Goal: Manage account settings

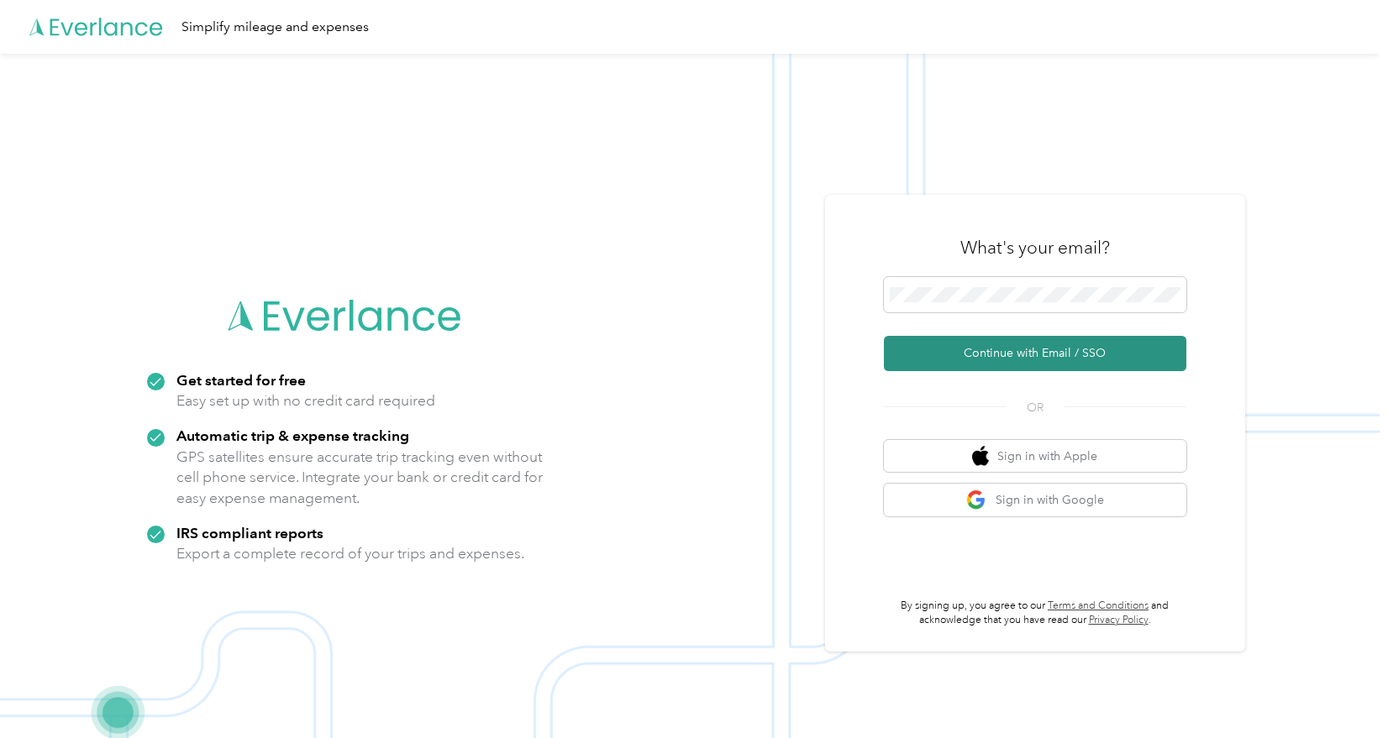
click at [1031, 358] on button "Continue with Email / SSO" at bounding box center [1035, 353] width 302 height 35
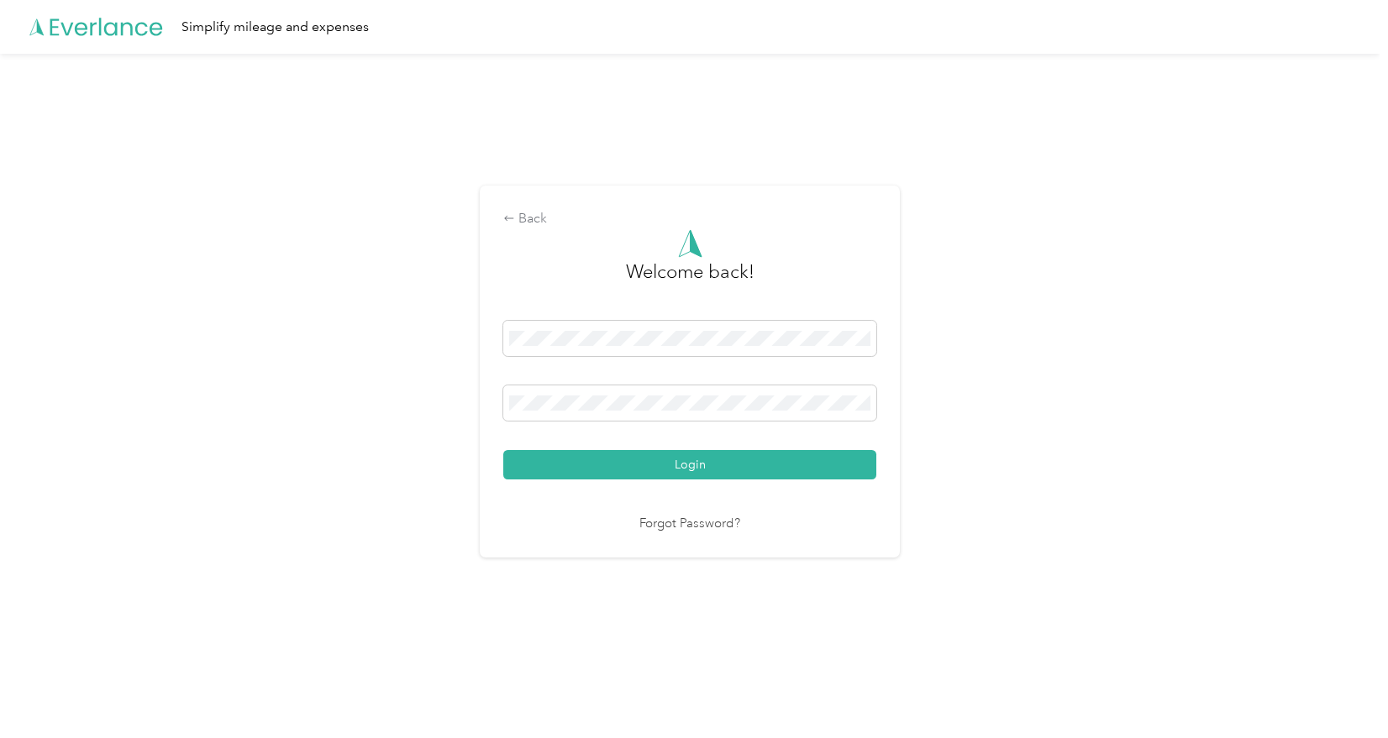
click at [503, 450] on button "Login" at bounding box center [689, 464] width 373 height 29
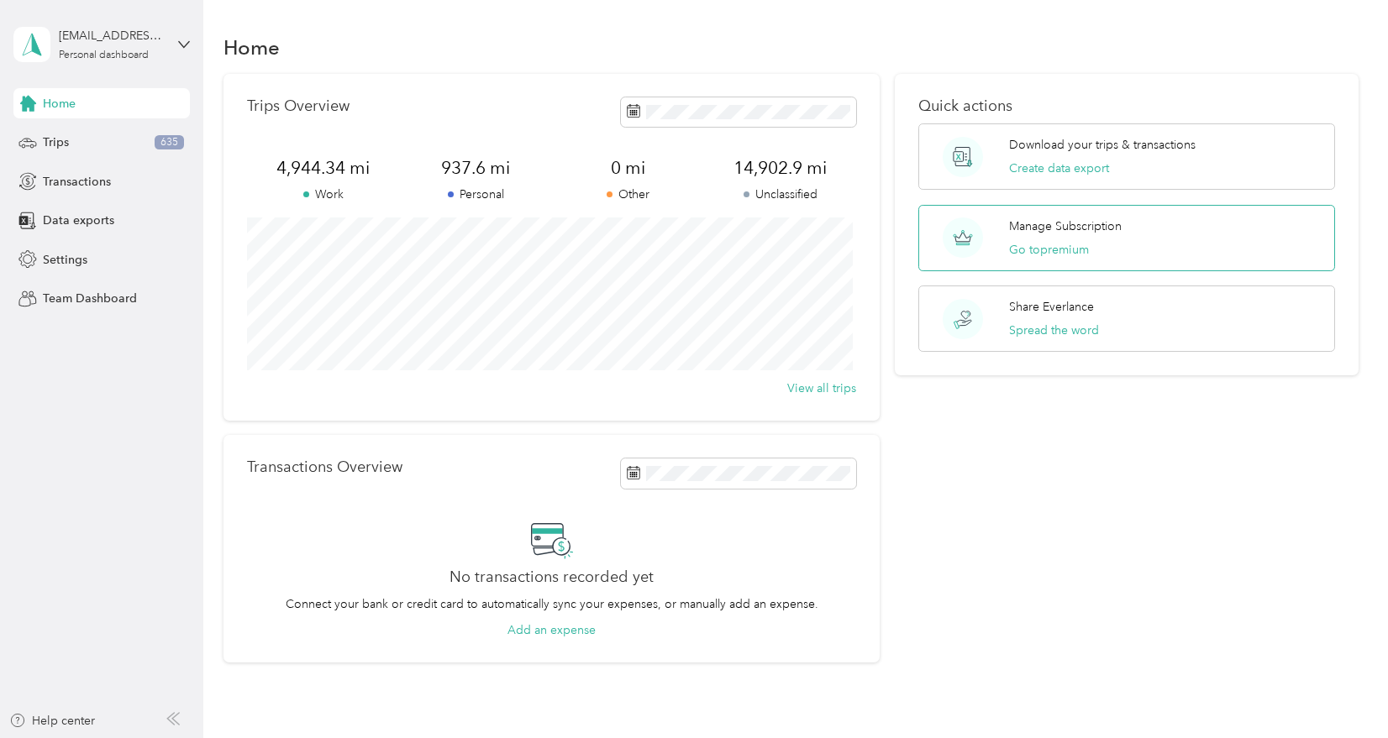
click at [1078, 239] on div "Manage Subscription Go to premium" at bounding box center [1065, 238] width 113 height 41
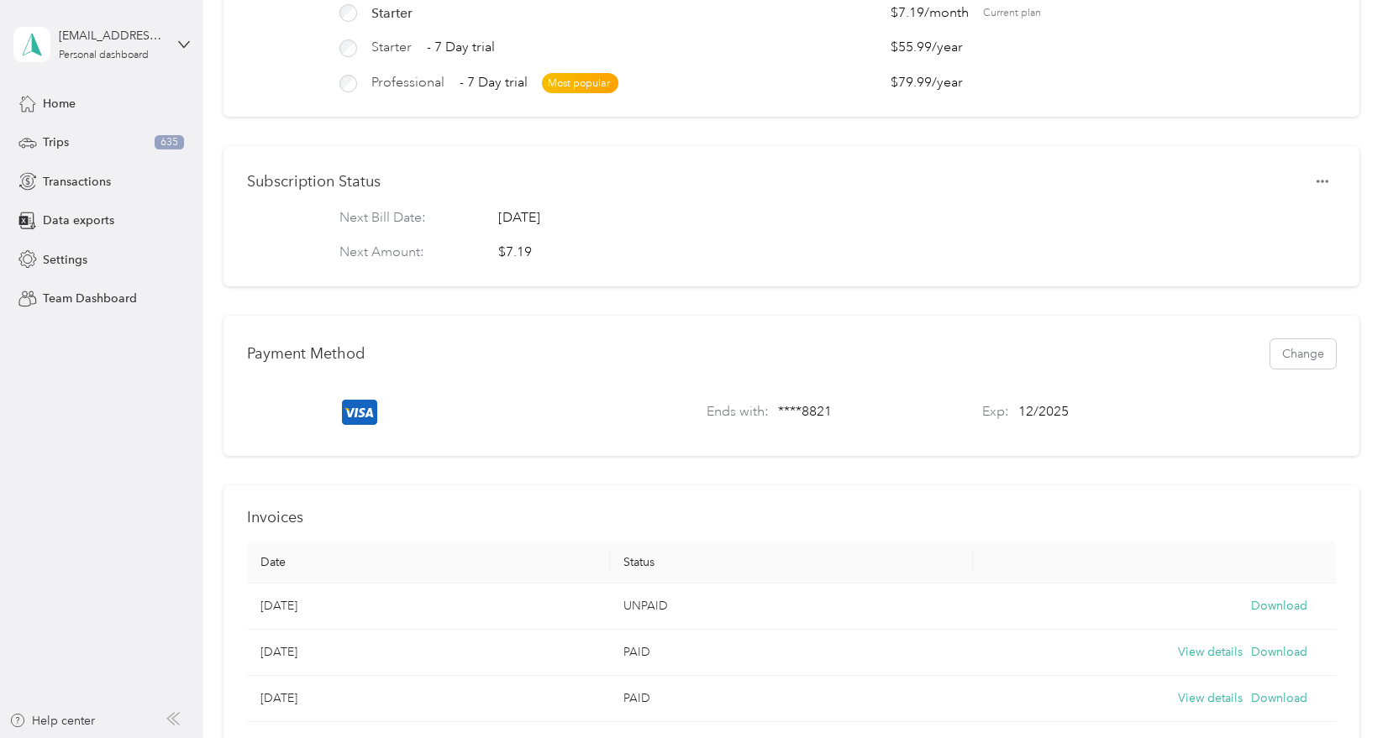
scroll to position [168, 0]
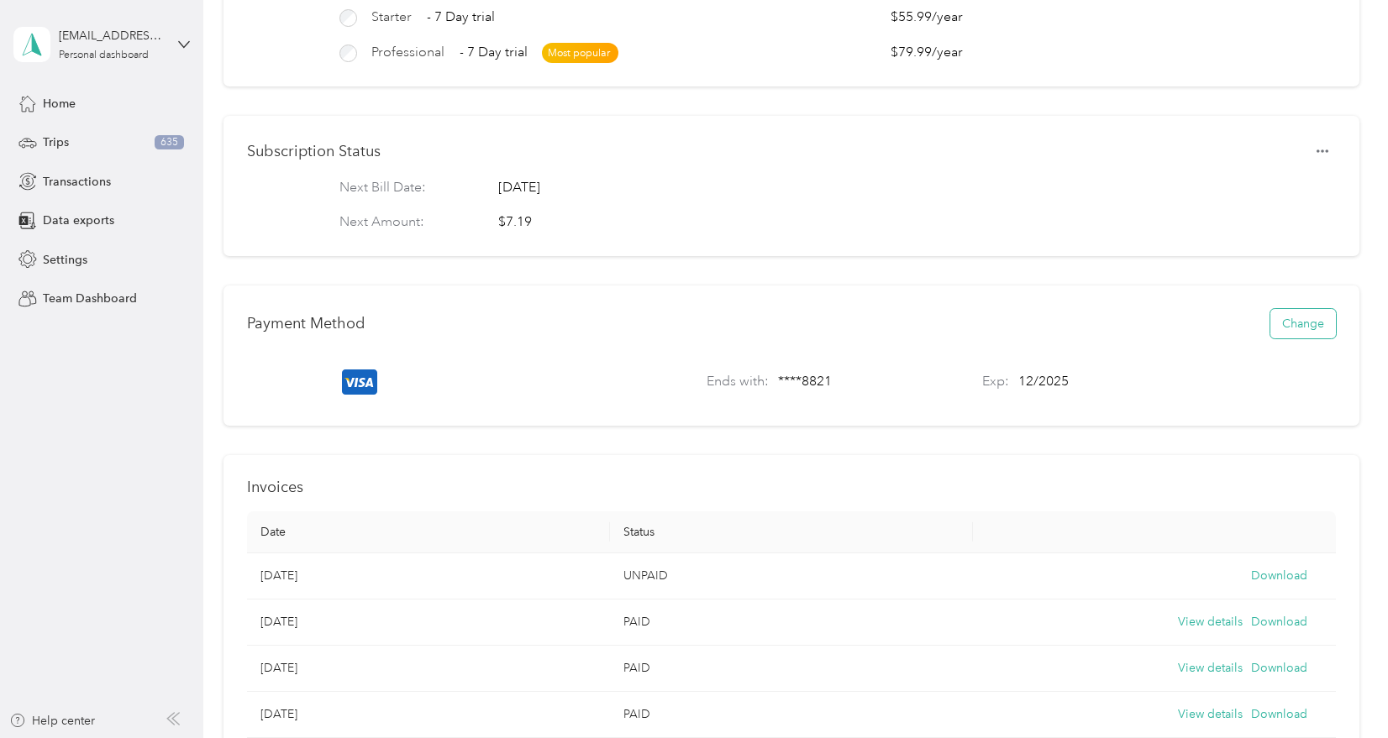
click at [1294, 330] on button "Change" at bounding box center [1303, 323] width 66 height 29
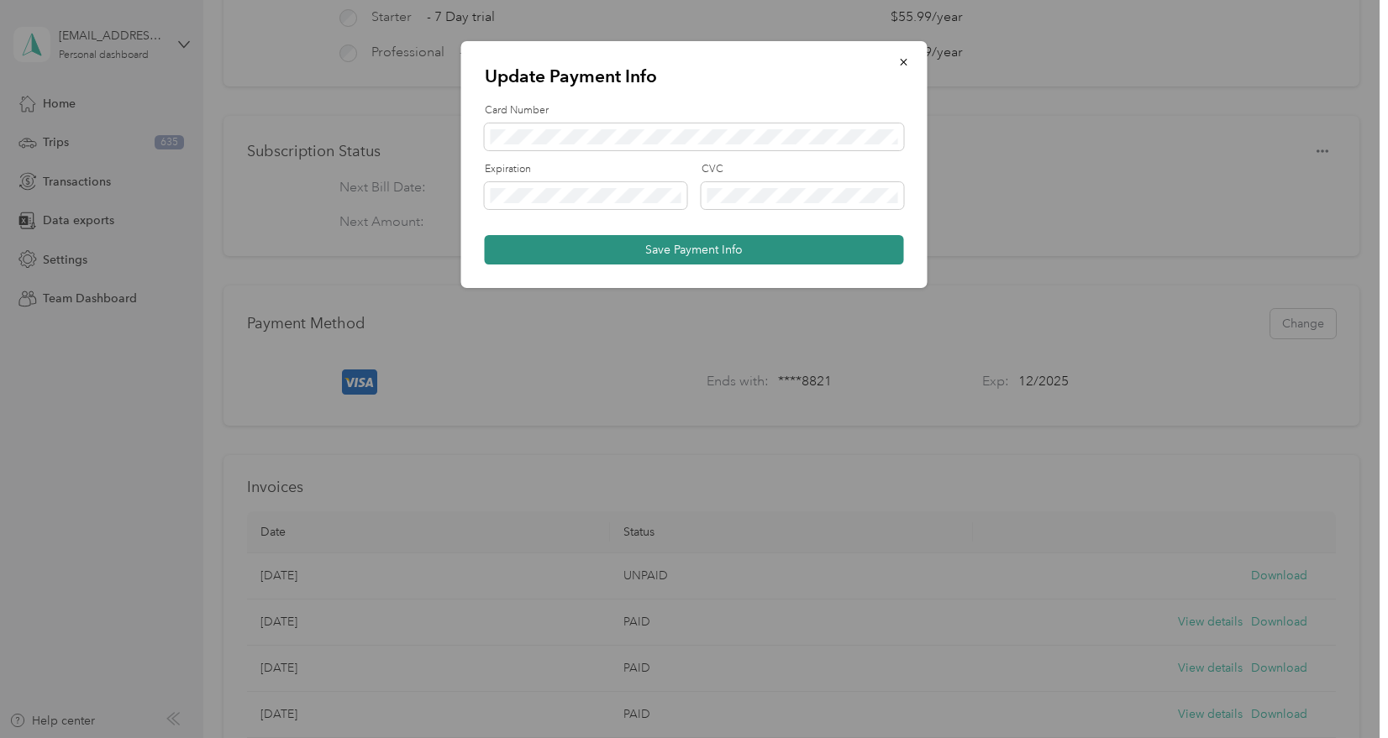
click at [701, 249] on button "Save Payment Info" at bounding box center [694, 249] width 419 height 29
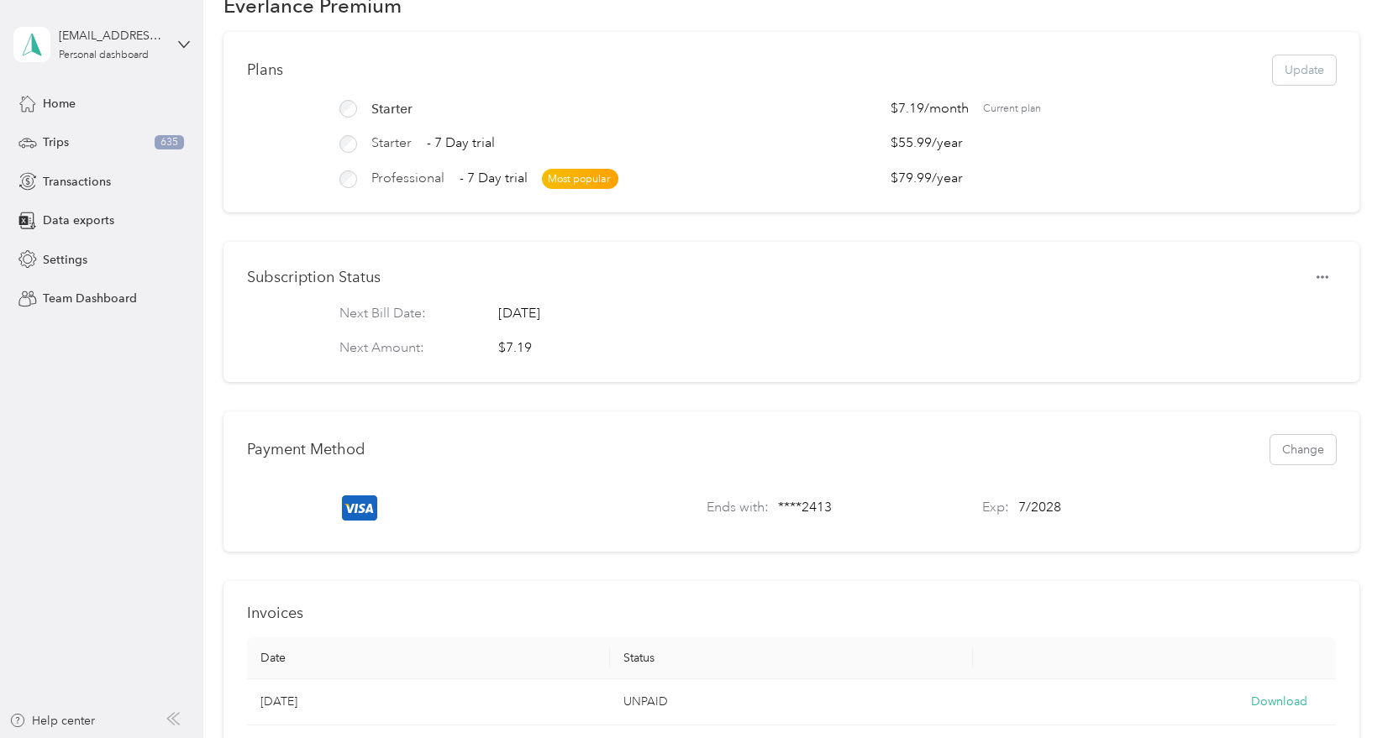
scroll to position [0, 0]
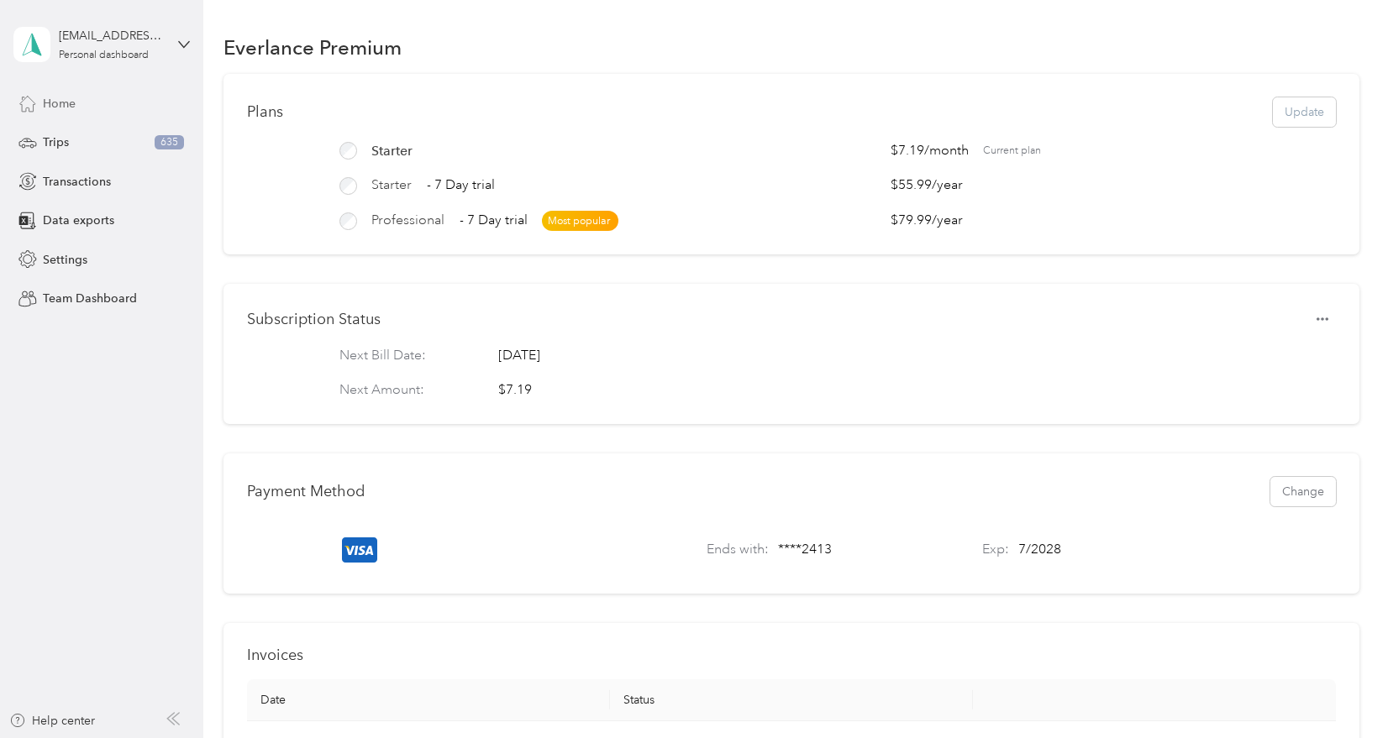
click at [81, 102] on div "Home" at bounding box center [101, 103] width 176 height 30
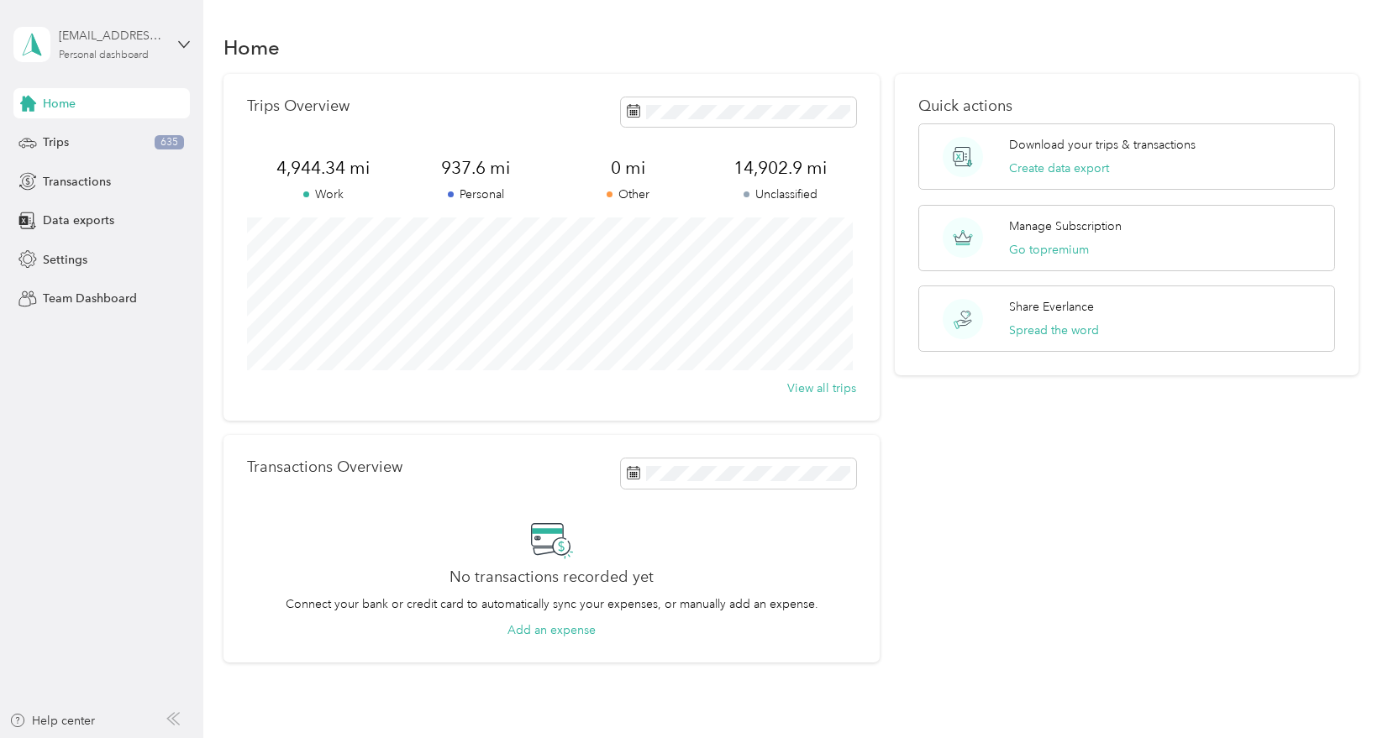
click at [144, 41] on div "[EMAIL_ADDRESS][DOMAIN_NAME]" at bounding box center [111, 36] width 105 height 18
click at [81, 143] on div "Log out" at bounding box center [190, 137] width 330 height 29
